Goal: Task Accomplishment & Management: Manage account settings

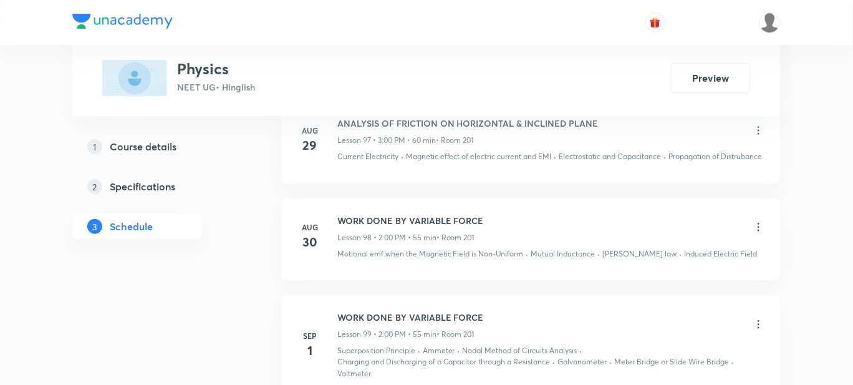
scroll to position [10928, 0]
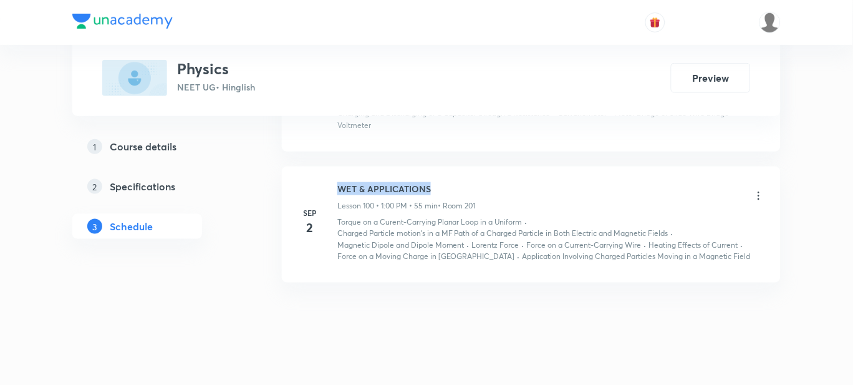
drag, startPoint x: 444, startPoint y: 171, endPoint x: 335, endPoint y: 173, distance: 108.5
click at [335, 182] on div "[DATE] WET & APPLICATIONS Lesson 100 • 1:00 PM • 55 min • Room 201 Torque on a …" at bounding box center [530, 222] width 467 height 80
copy h6 "WET & APPLICATIONS"
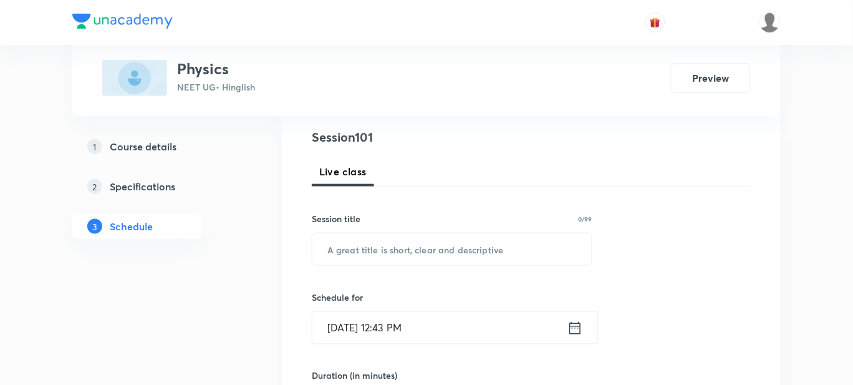
scroll to position [145, 0]
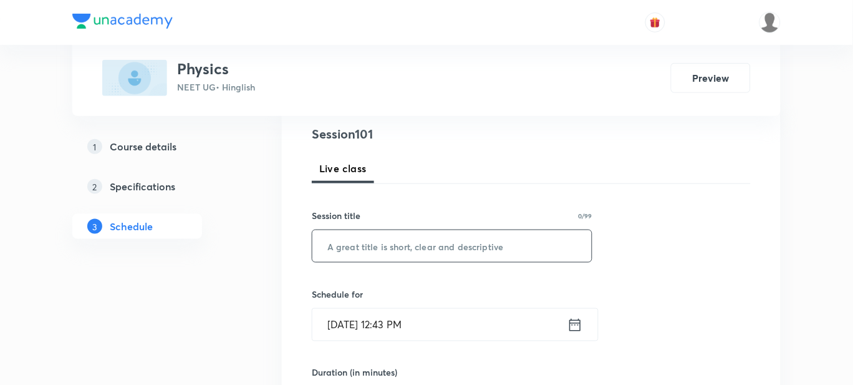
click at [369, 247] on input "text" at bounding box center [451, 246] width 279 height 32
paste input "WET & APPLICATIONS"
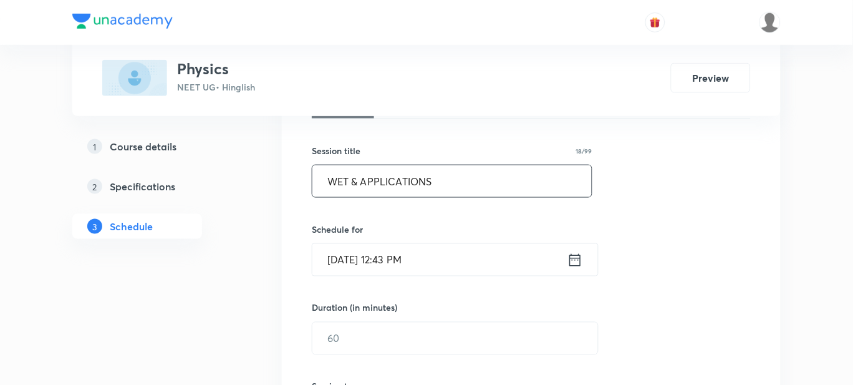
scroll to position [214, 0]
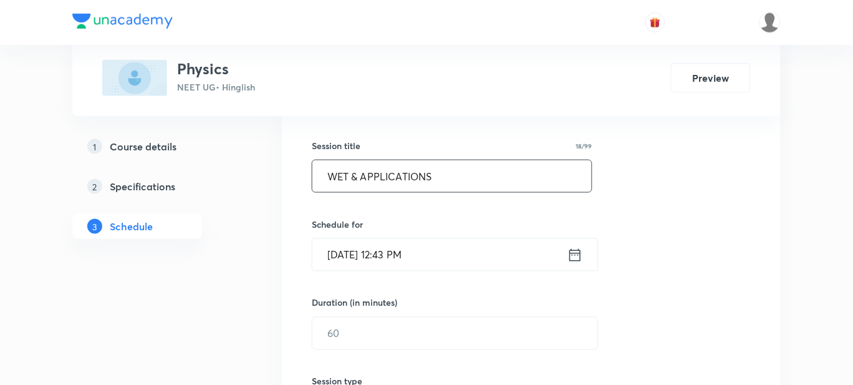
type input "WET & APPLICATIONS"
click at [434, 257] on input "Sep 3, 2025, 12:43 PM" at bounding box center [439, 255] width 255 height 32
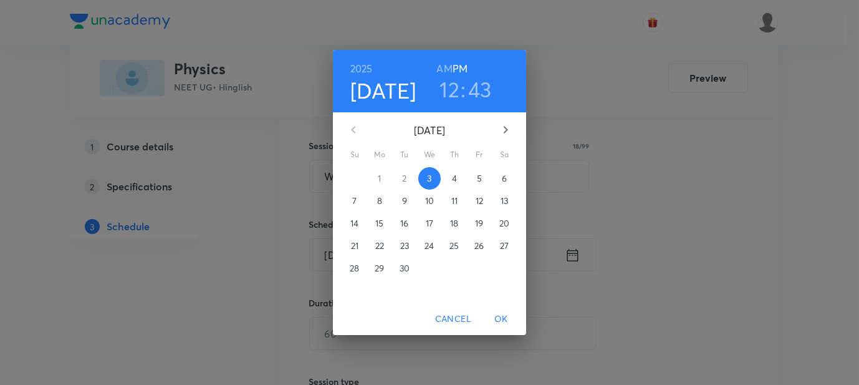
click at [450, 83] on h3 "12" at bounding box center [449, 89] width 20 height 26
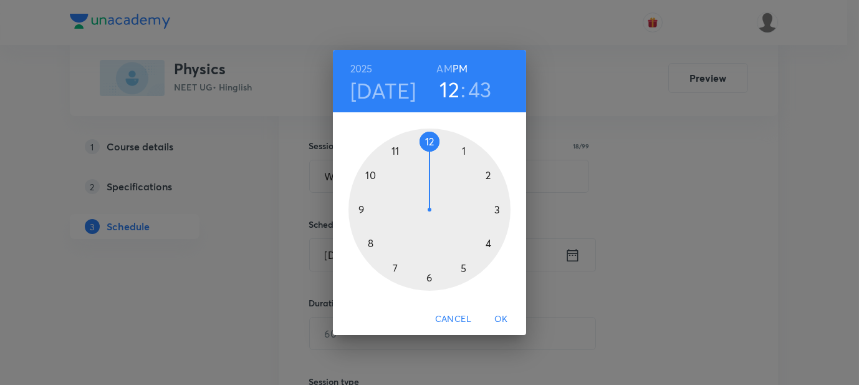
click at [462, 148] on div at bounding box center [429, 209] width 162 height 162
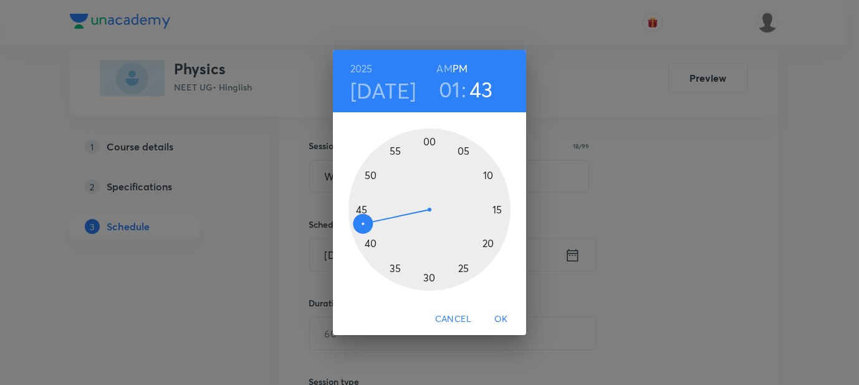
click at [430, 141] on div at bounding box center [429, 209] width 162 height 162
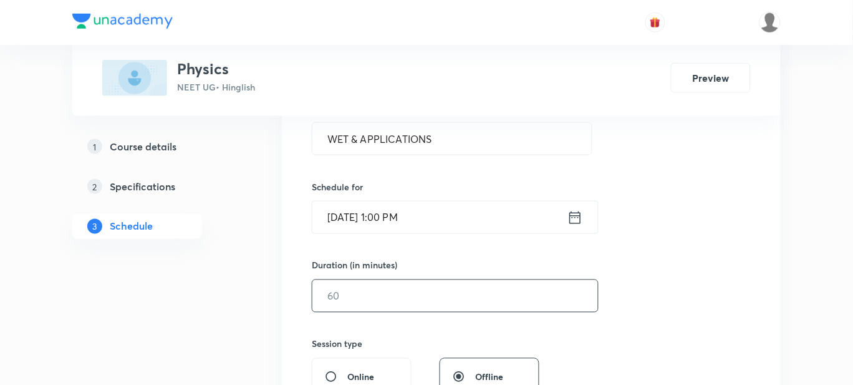
scroll to position [252, 0]
click at [337, 275] on div "Duration (in minutes) ​" at bounding box center [425, 285] width 227 height 54
click at [335, 285] on input "text" at bounding box center [454, 295] width 285 height 32
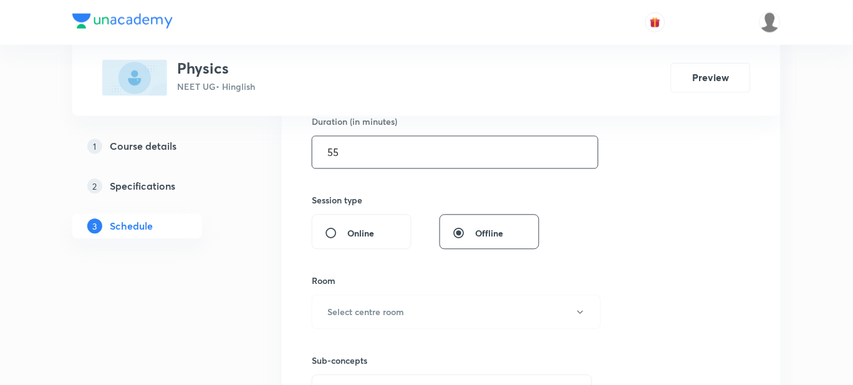
scroll to position [411, 0]
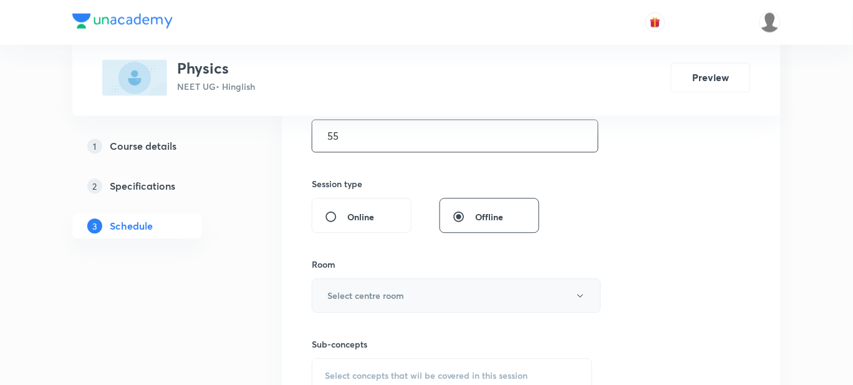
type input "55"
click at [368, 289] on h6 "Select centre room" at bounding box center [365, 295] width 77 height 13
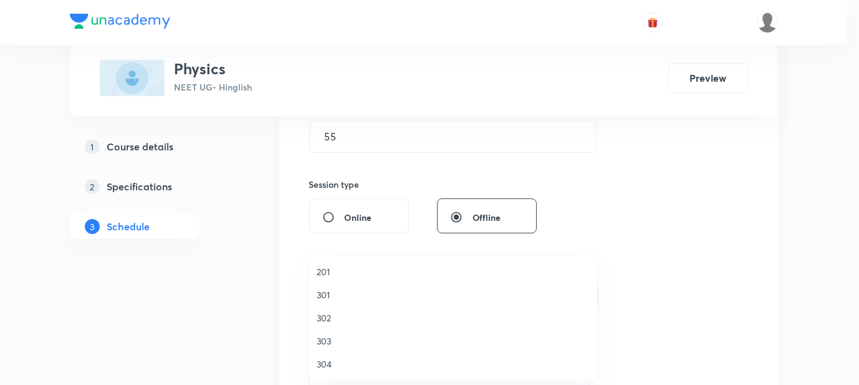
click at [325, 274] on span "201" at bounding box center [453, 271] width 273 height 13
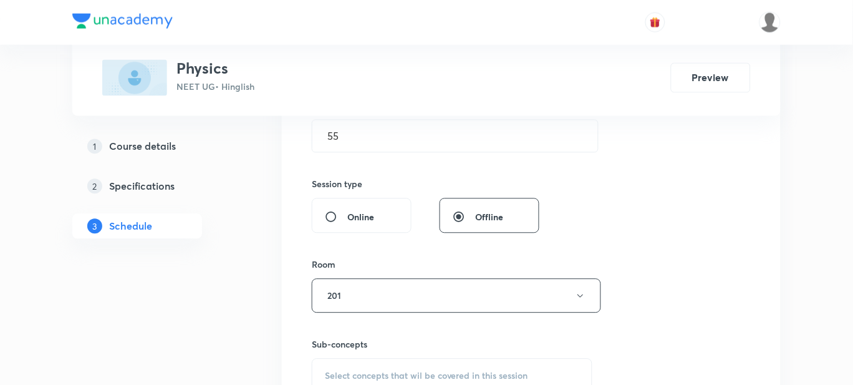
scroll to position [543, 0]
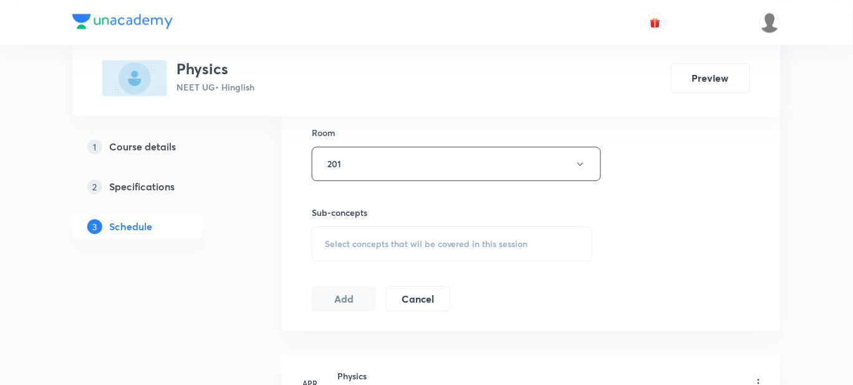
click at [377, 227] on div "Select concepts that wil be covered in this session" at bounding box center [452, 243] width 280 height 35
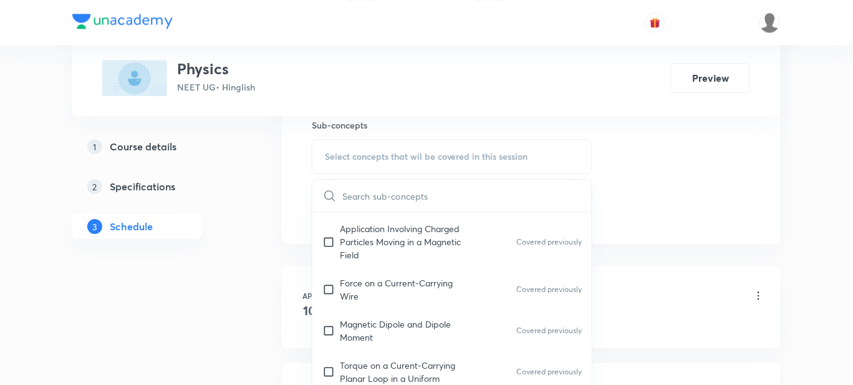
scroll to position [13387, 0]
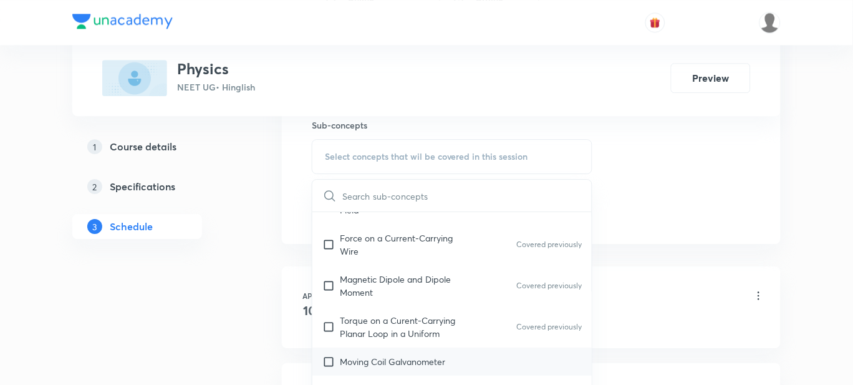
click at [428, 355] on p "Moving Coil Galvanometer" at bounding box center [392, 361] width 105 height 13
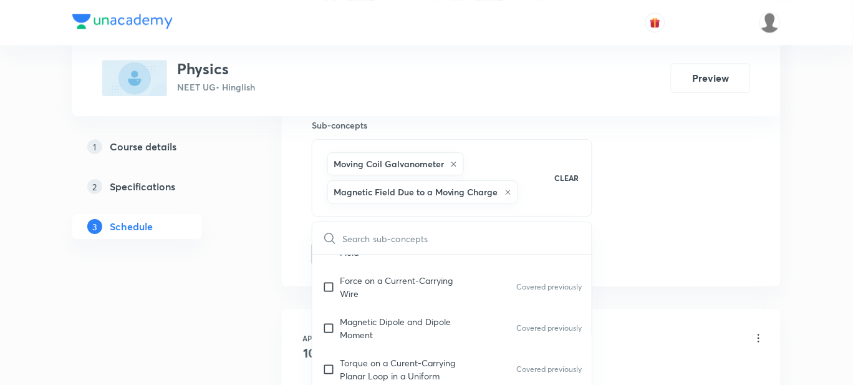
checkbox input "true"
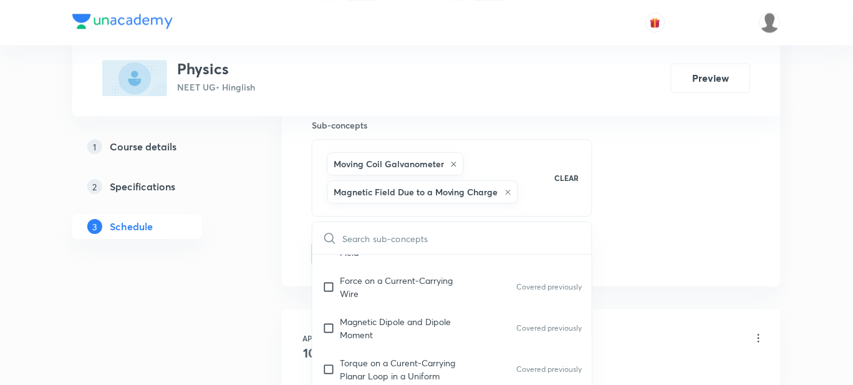
checkbox input "true"
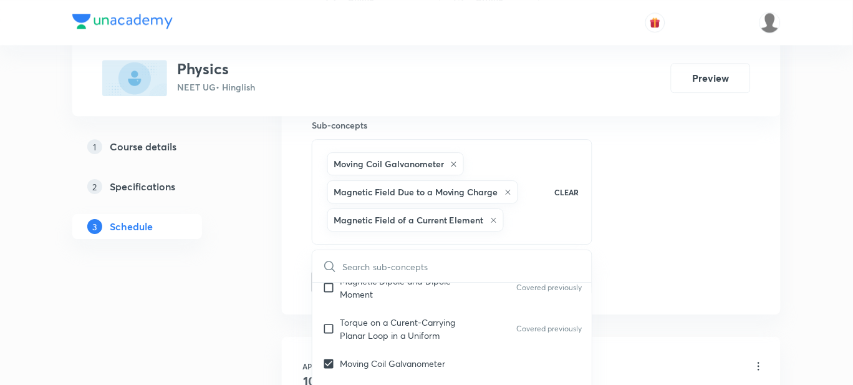
scroll to position [13456, 0]
checkbox input "true"
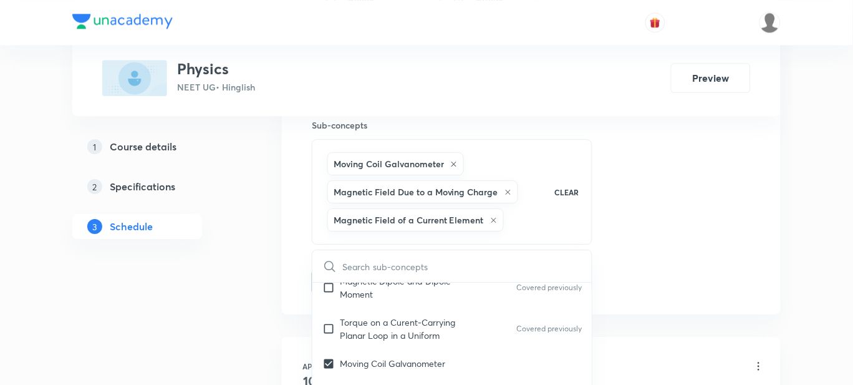
checkbox input "false"
checkbox input "true"
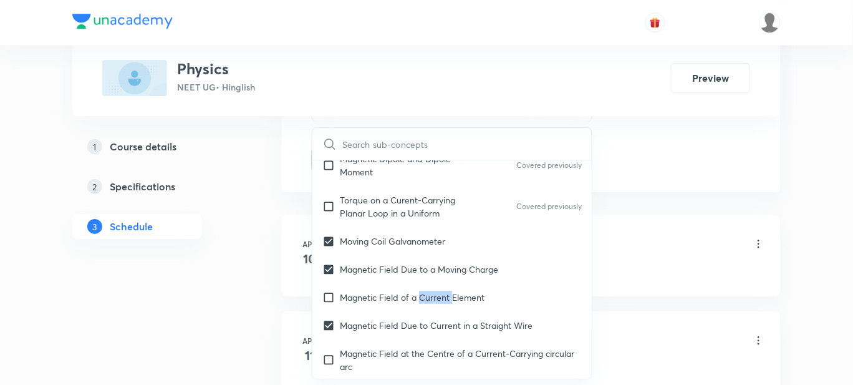
scroll to position [767, 0]
click at [468, 290] on p "Magnetic Field of a Current Element" at bounding box center [412, 296] width 145 height 13
checkbox input "true"
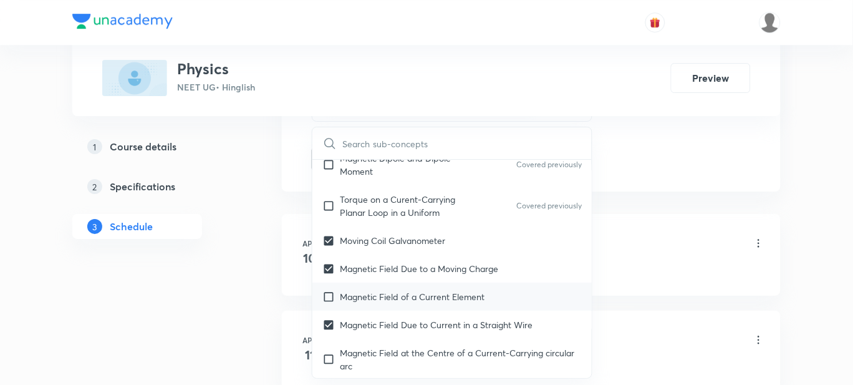
checkbox input "true"
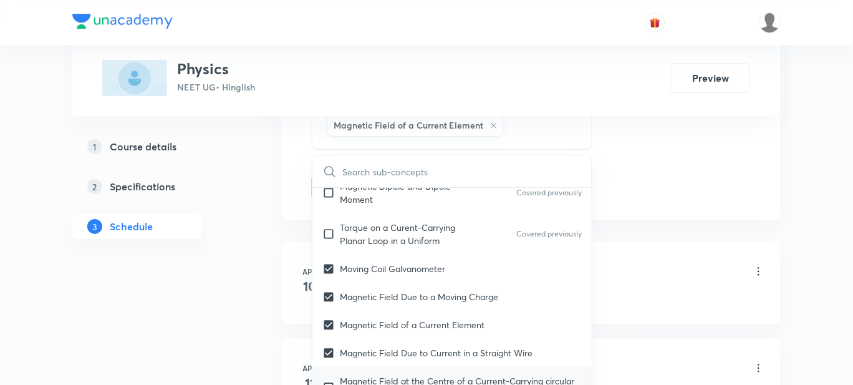
click at [457, 374] on p "Magnetic Field at the Centre of a Current-Carrying circular arc" at bounding box center [461, 387] width 242 height 26
checkbox input "true"
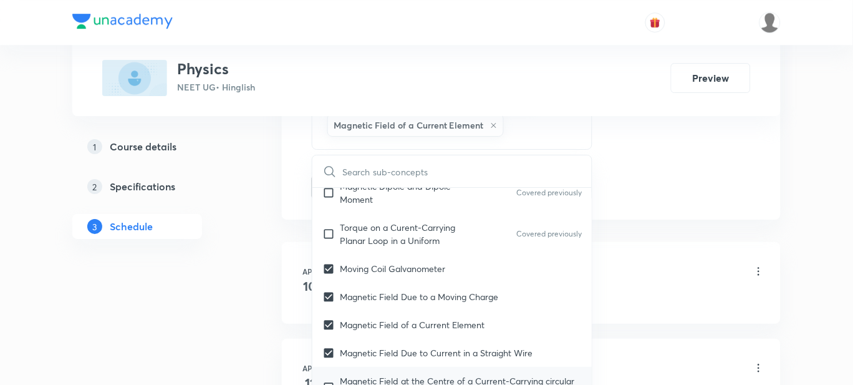
checkbox input "true"
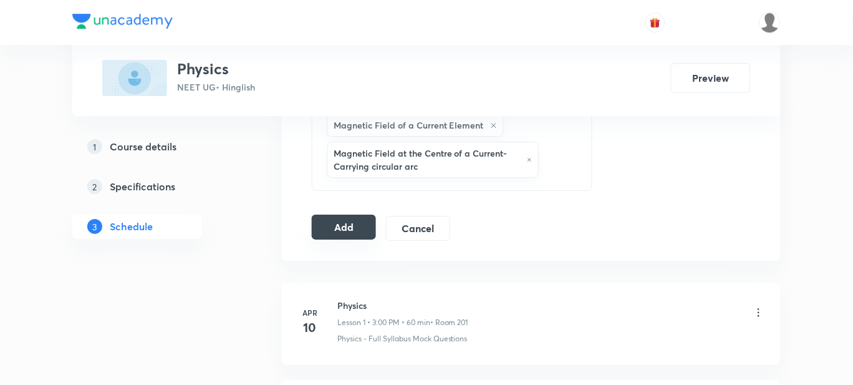
click at [358, 233] on button "Add" at bounding box center [344, 226] width 64 height 25
click at [333, 235] on button "Add" at bounding box center [344, 226] width 64 height 25
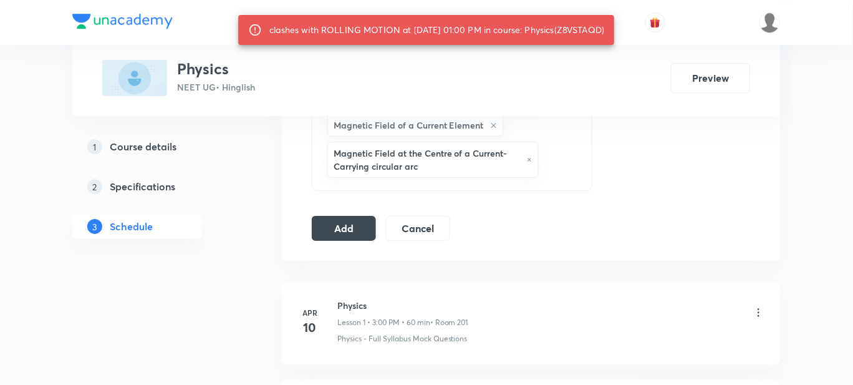
drag, startPoint x: 568, startPoint y: 30, endPoint x: 611, endPoint y: 27, distance: 42.5
click at [604, 27] on div "clashes with ROLLING MOTION at 03 Sep 2025 01:00 PM in course: Physics(Z8VSTAQD)" at bounding box center [436, 30] width 335 height 22
copy div "Z8VSTAQD"
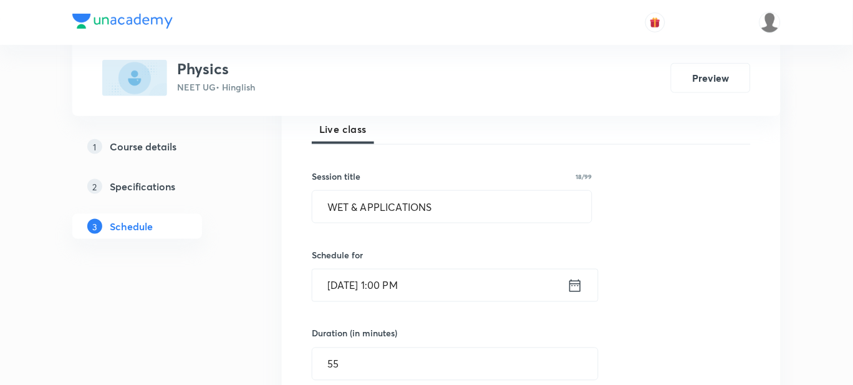
scroll to position [221, 0]
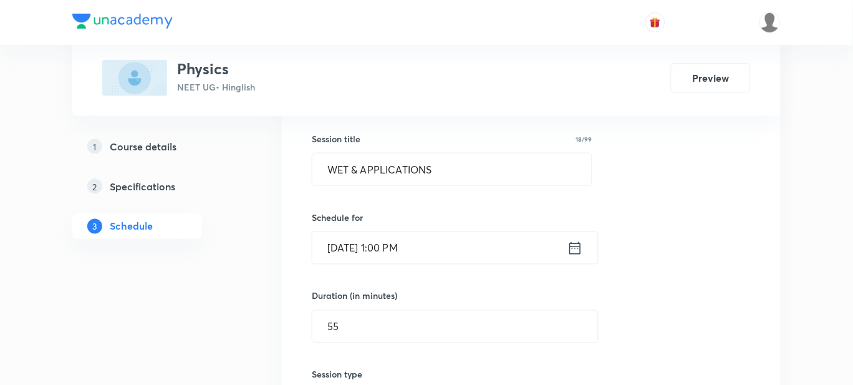
click at [397, 252] on input "Sep 3, 2025, 1:00 PM" at bounding box center [439, 248] width 255 height 32
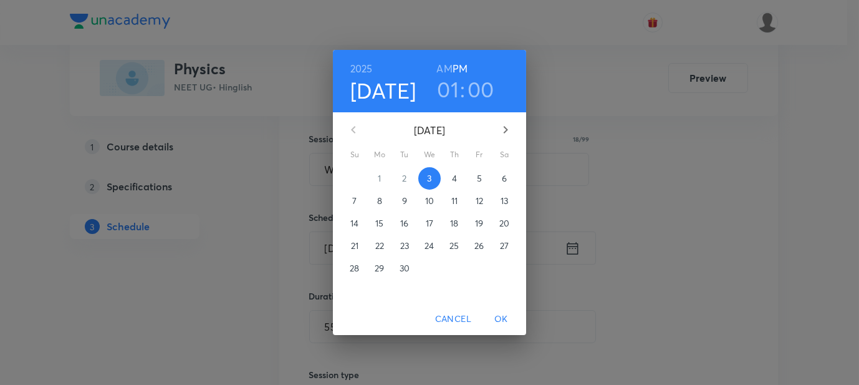
click at [471, 86] on h3 "00" at bounding box center [480, 89] width 27 height 26
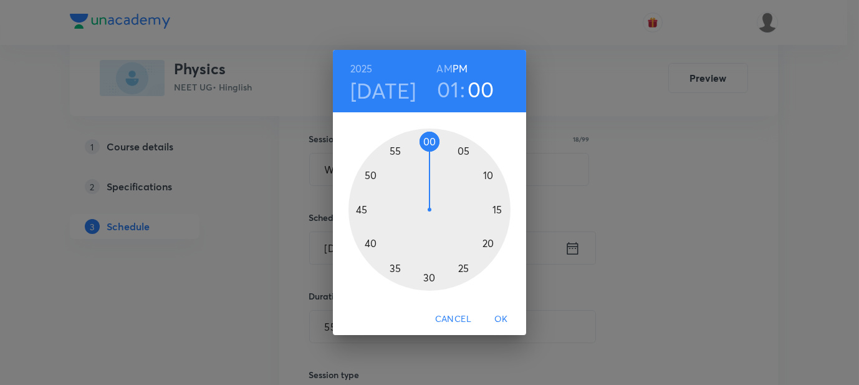
click at [460, 149] on div at bounding box center [429, 209] width 162 height 162
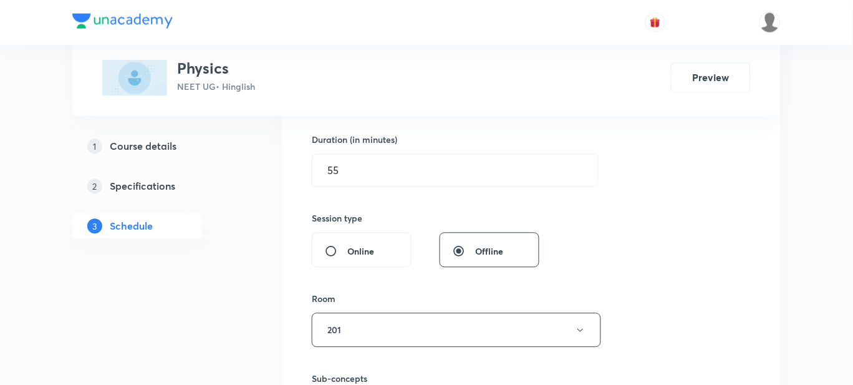
scroll to position [845, 0]
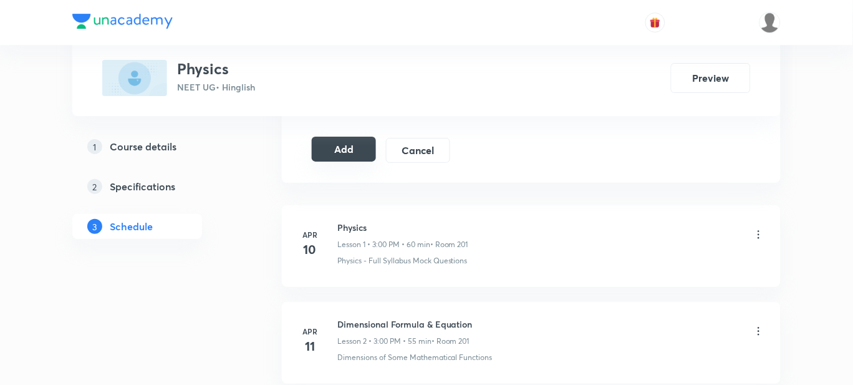
click at [335, 161] on div "Add Cancel" at bounding box center [386, 150] width 148 height 25
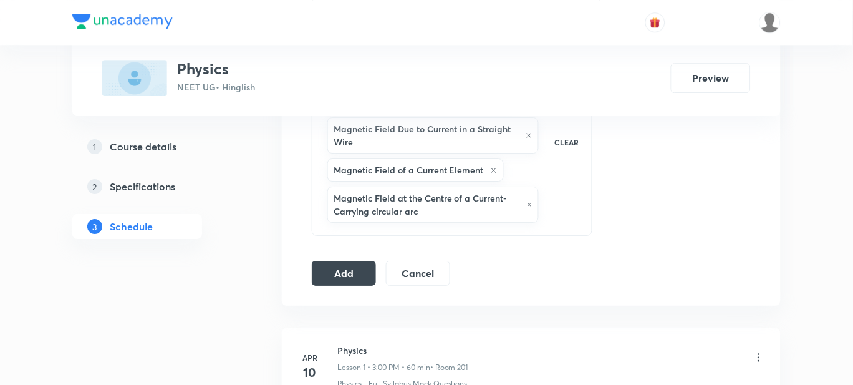
scroll to position [857, 0]
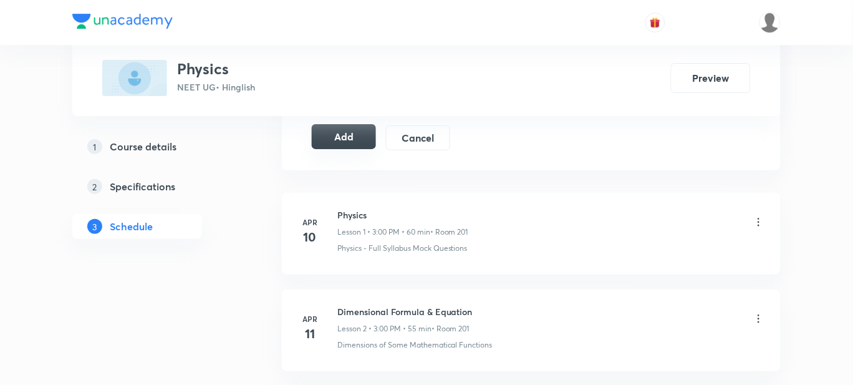
click at [336, 138] on button "Add" at bounding box center [344, 136] width 64 height 25
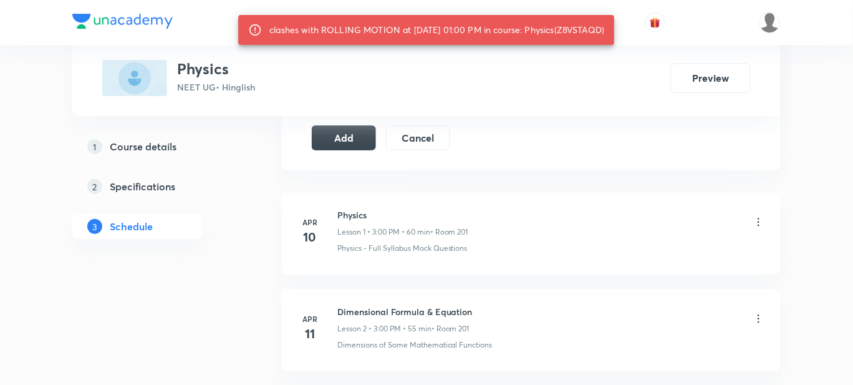
click at [347, 150] on button "Add" at bounding box center [344, 137] width 64 height 25
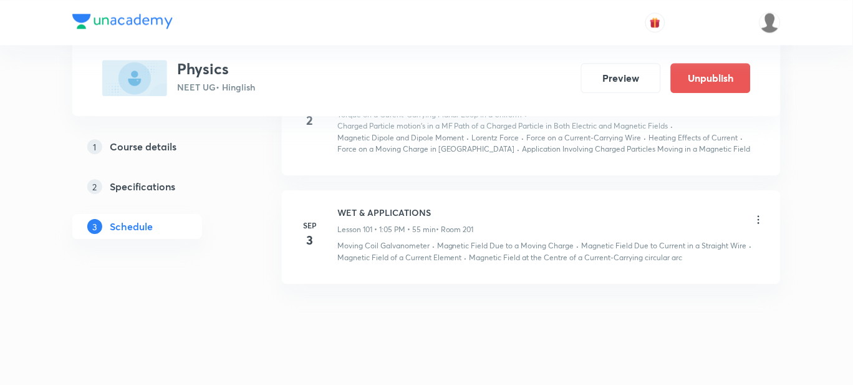
scroll to position [10464, 0]
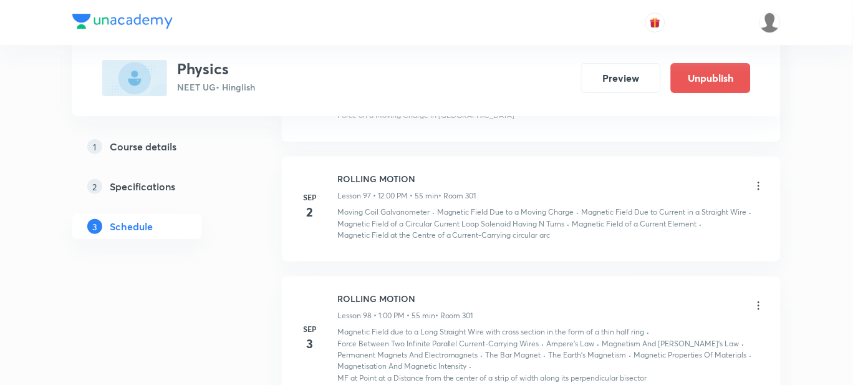
scroll to position [10851, 0]
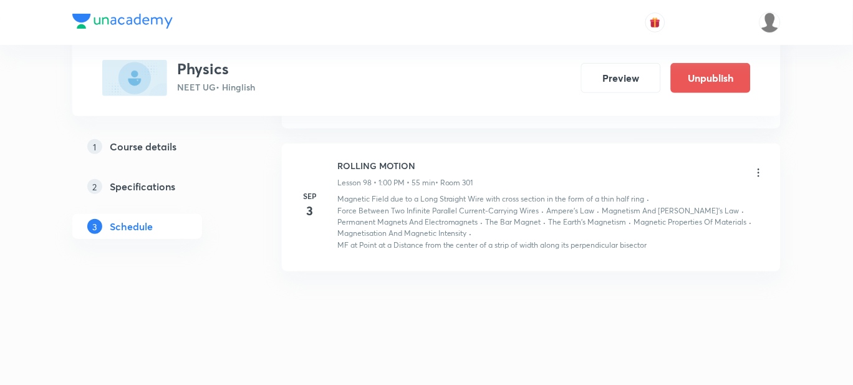
click at [759, 170] on icon at bounding box center [759, 172] width 2 height 8
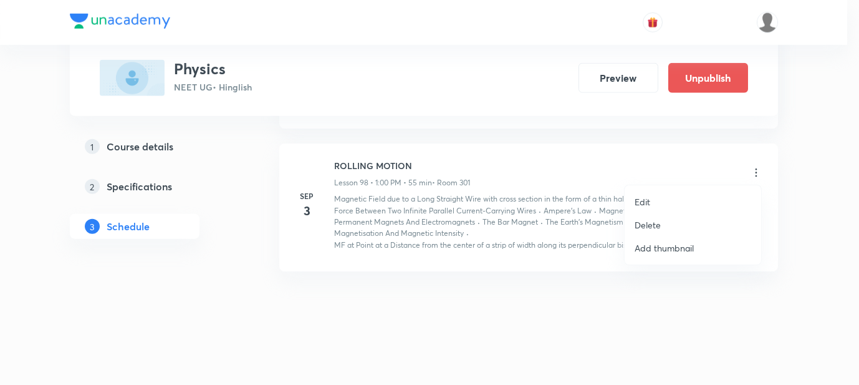
click at [645, 223] on p "Delete" at bounding box center [647, 224] width 26 height 13
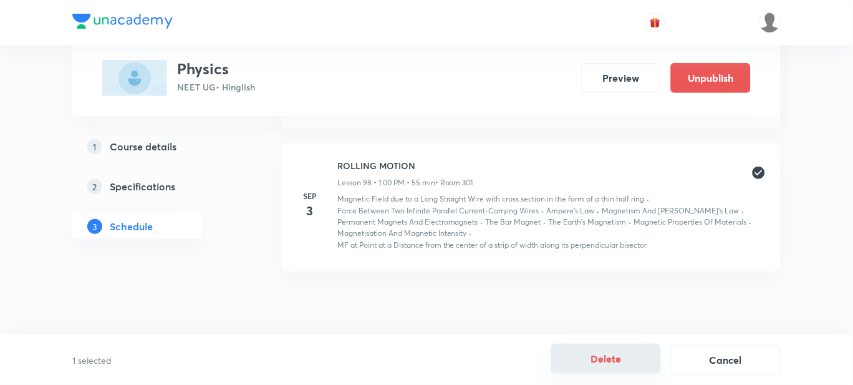
click at [605, 354] on button "Delete" at bounding box center [606, 358] width 110 height 30
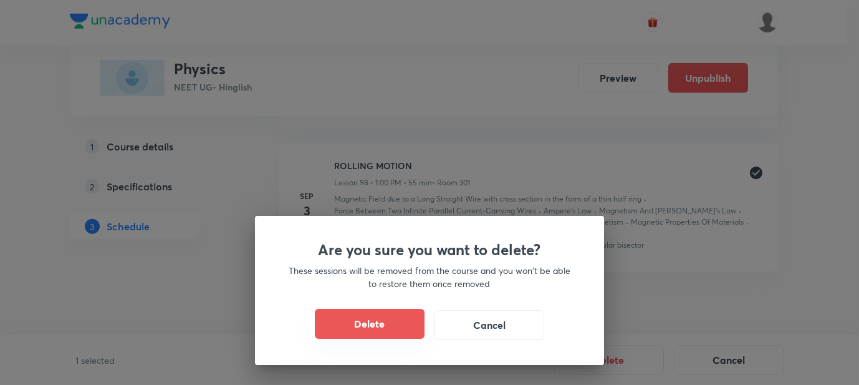
click at [375, 332] on button "Delete" at bounding box center [370, 324] width 110 height 30
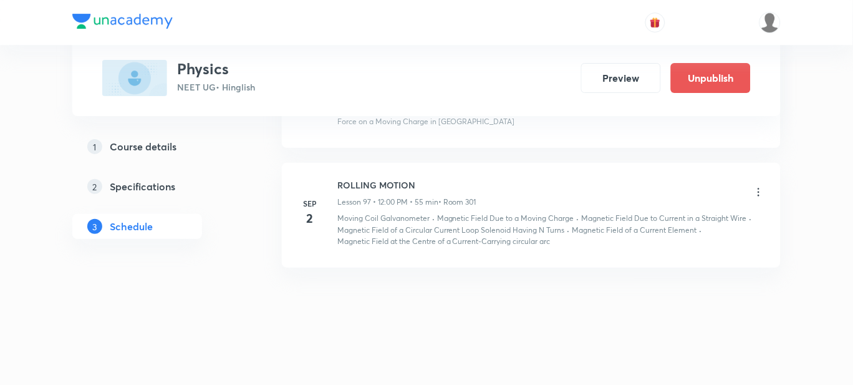
scroll to position [10708, 0]
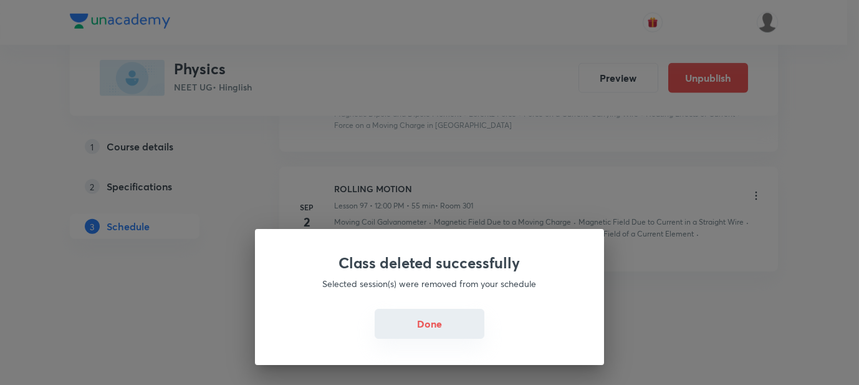
click at [476, 315] on button "Done" at bounding box center [430, 324] width 110 height 30
